Goal: Information Seeking & Learning: Learn about a topic

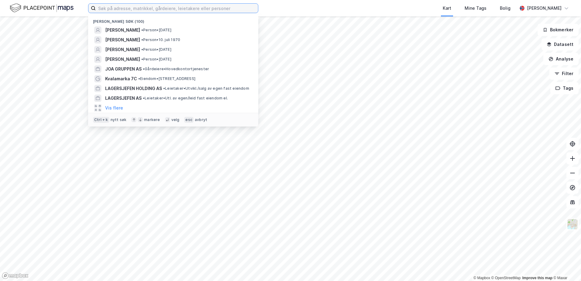
click at [163, 7] on input at bounding box center [177, 8] width 162 height 9
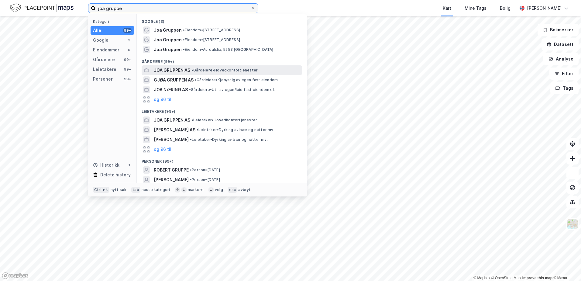
type input "joa gruppe"
click at [166, 73] on span "JOA GRUPPEN AS" at bounding box center [172, 70] width 36 height 7
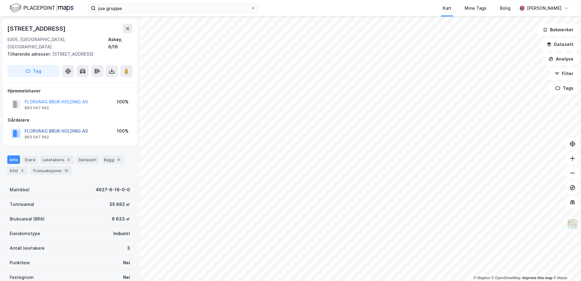
click at [0, 0] on button "FLORVAAG BRUK HOLDING AS" at bounding box center [0, 0] width 0 height 0
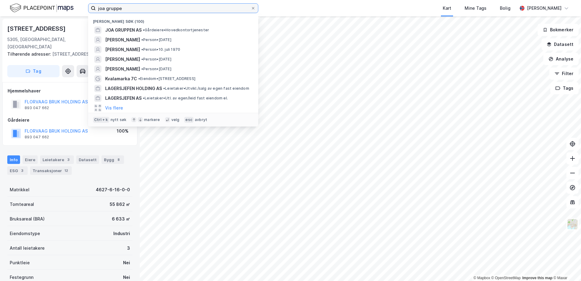
click at [128, 12] on input "joa gruppe" at bounding box center [173, 8] width 155 height 9
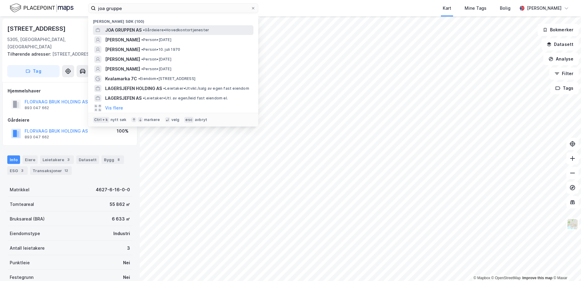
click at [128, 28] on span "JOA GRUPPEN AS" at bounding box center [123, 29] width 36 height 7
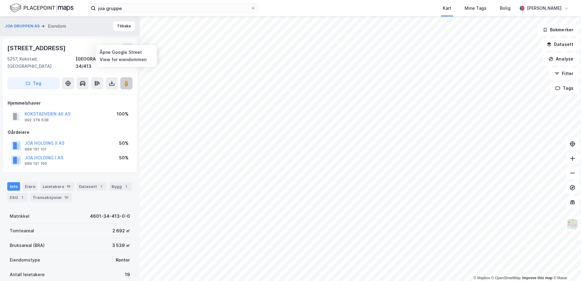
click at [124, 80] on icon at bounding box center [126, 83] width 6 height 6
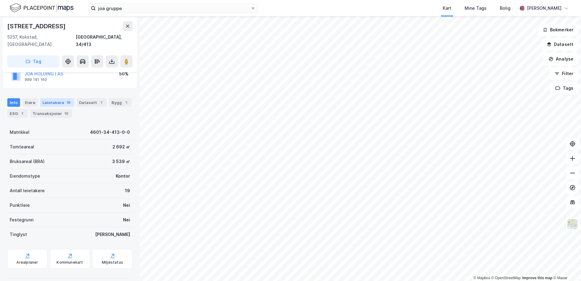
click at [48, 98] on div "Leietakere 19" at bounding box center [57, 102] width 34 height 9
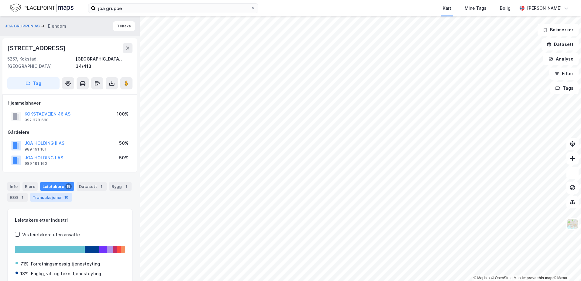
click at [47, 193] on div "Transaksjoner 10" at bounding box center [51, 197] width 42 height 9
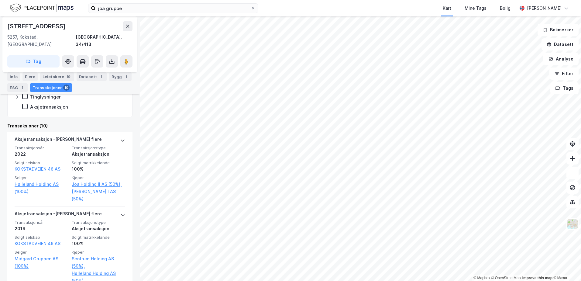
scroll to position [186, 0]
